Goal: Find specific page/section: Find specific page/section

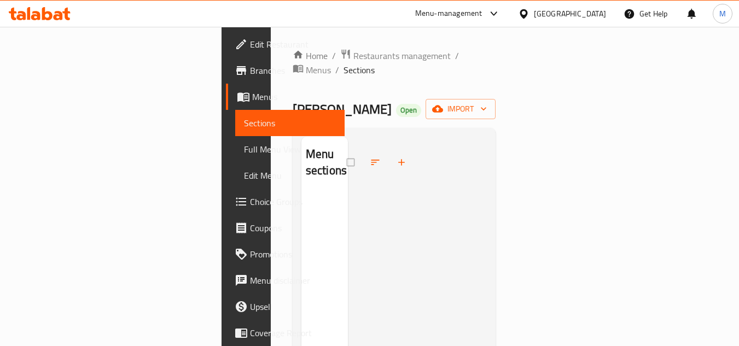
click at [481, 17] on div "Menu-management" at bounding box center [448, 13] width 67 height 13
click at [562, 14] on div "[GEOGRAPHIC_DATA]" at bounding box center [570, 14] width 72 height 12
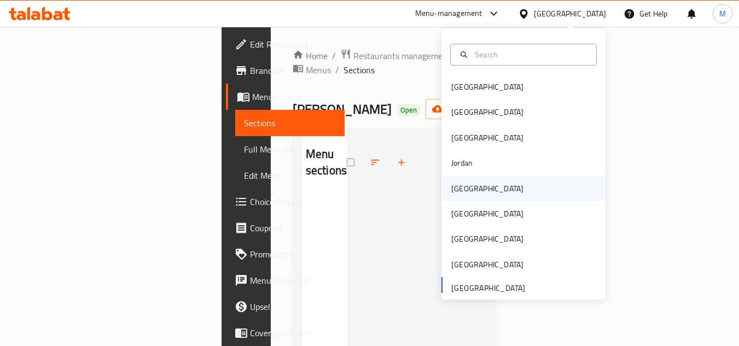
click at [482, 180] on div "[GEOGRAPHIC_DATA]" at bounding box center [523, 188] width 164 height 25
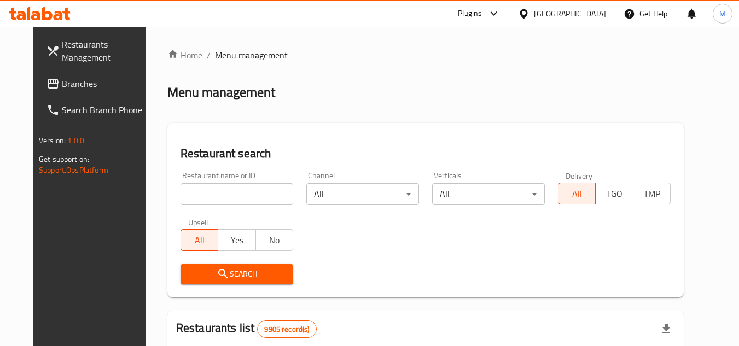
click at [482, 20] on div "Plugins" at bounding box center [470, 13] width 24 height 13
click at [361, 75] on div "Home / Menu management Menu management Restaurant search Restaurant name or ID …" at bounding box center [425, 348] width 516 height 598
click at [239, 190] on input "search" at bounding box center [236, 194] width 113 height 22
click at [301, 108] on div "Home / Menu management Menu management Restaurant search Restaurant name or ID …" at bounding box center [425, 348] width 516 height 598
click at [482, 11] on div "Plugins" at bounding box center [470, 13] width 24 height 13
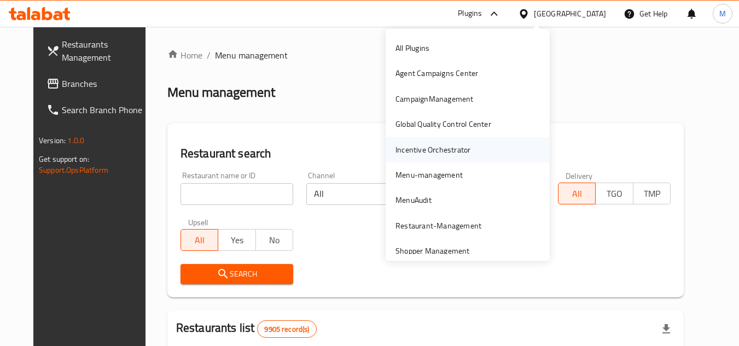
scroll to position [10, 0]
